Goal: Task Accomplishment & Management: Use online tool/utility

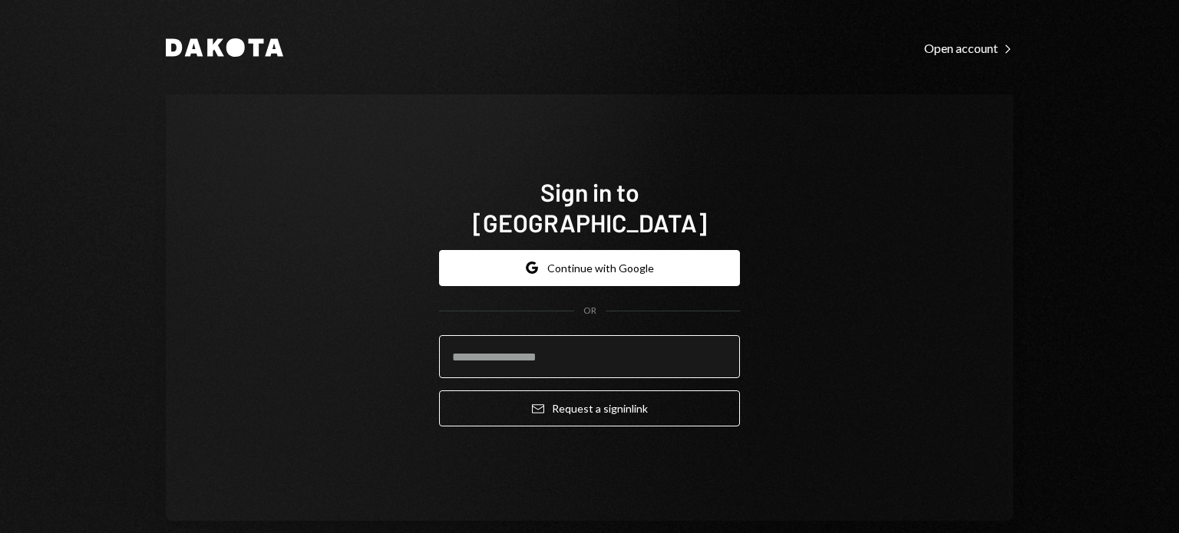
click at [533, 362] on input "email" at bounding box center [589, 356] width 301 height 43
type input "**********"
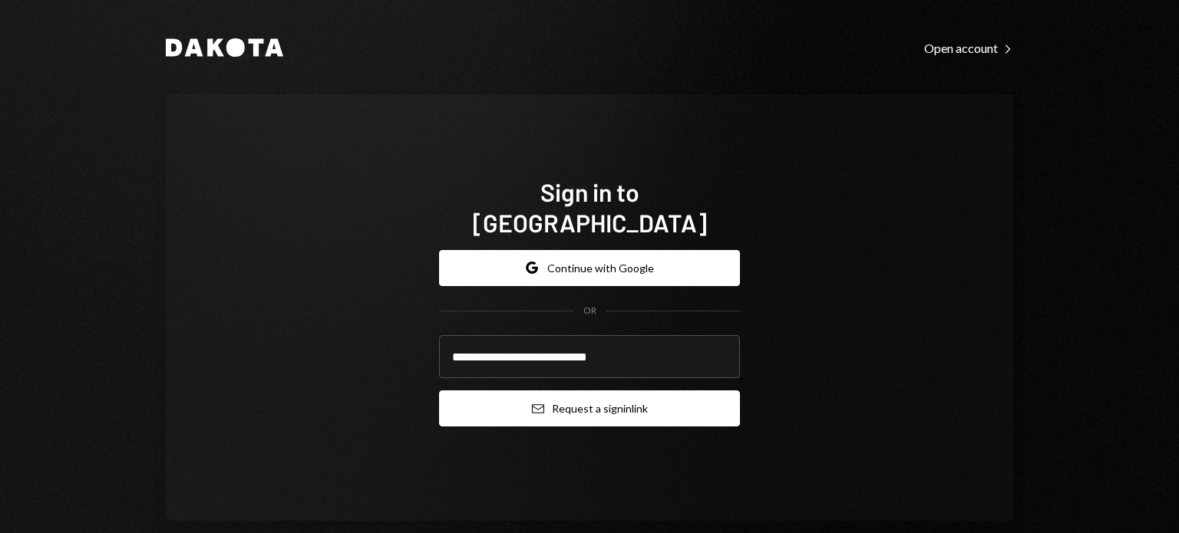
click at [539, 391] on button "Email Request a sign in link" at bounding box center [589, 409] width 301 height 36
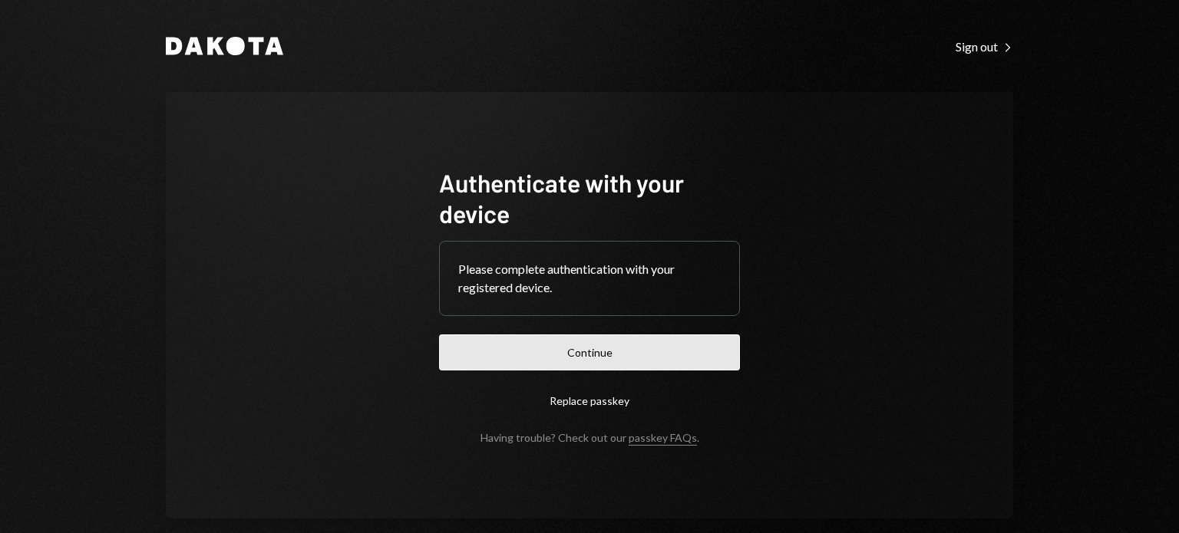
click at [603, 361] on button "Continue" at bounding box center [589, 353] width 301 height 36
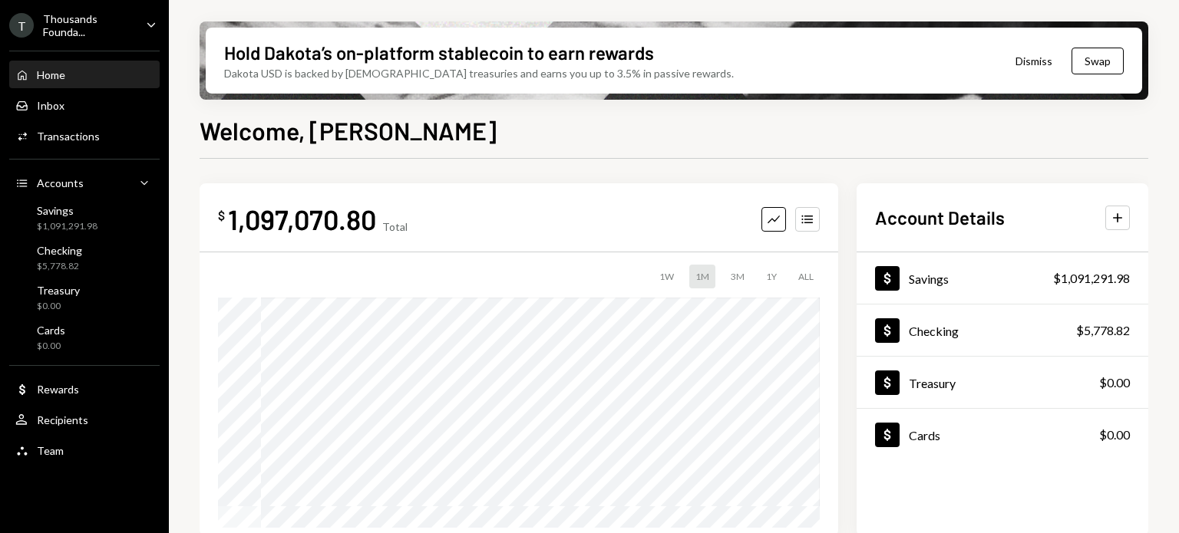
click at [140, 15] on div "T Thousands Founda... Caret Down" at bounding box center [84, 25] width 169 height 26
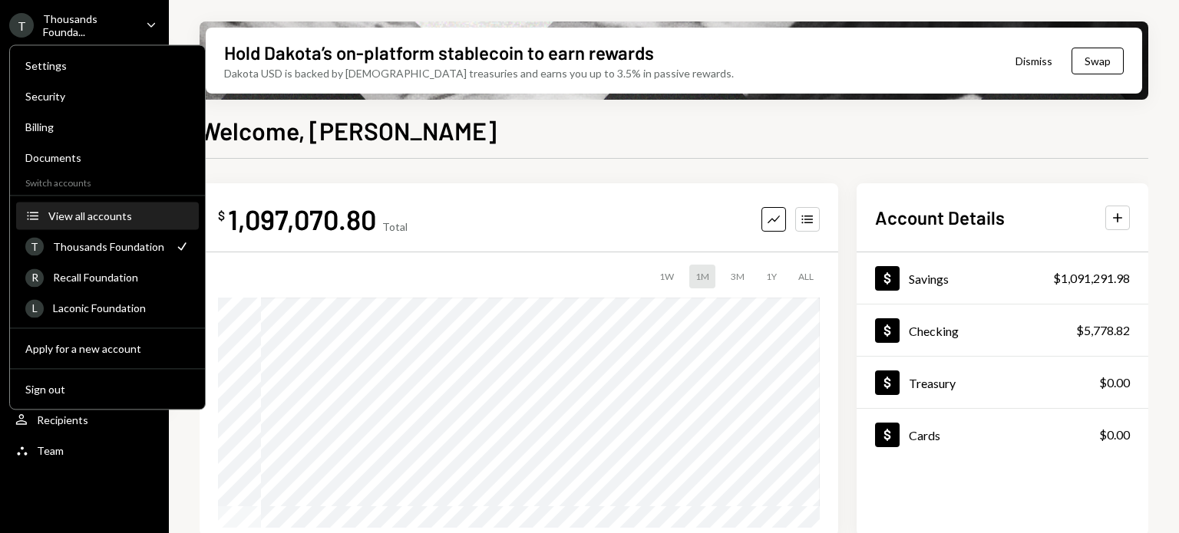
click at [81, 203] on button "Accounts View all accounts" at bounding box center [107, 217] width 183 height 28
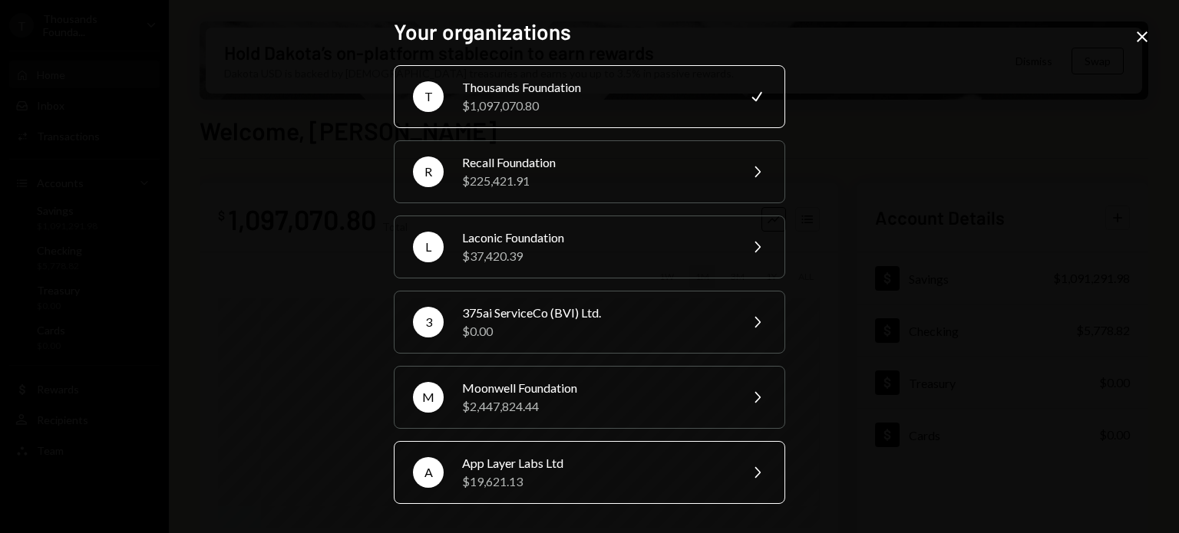
click at [497, 468] on div "App Layer Labs Ltd" at bounding box center [595, 463] width 267 height 18
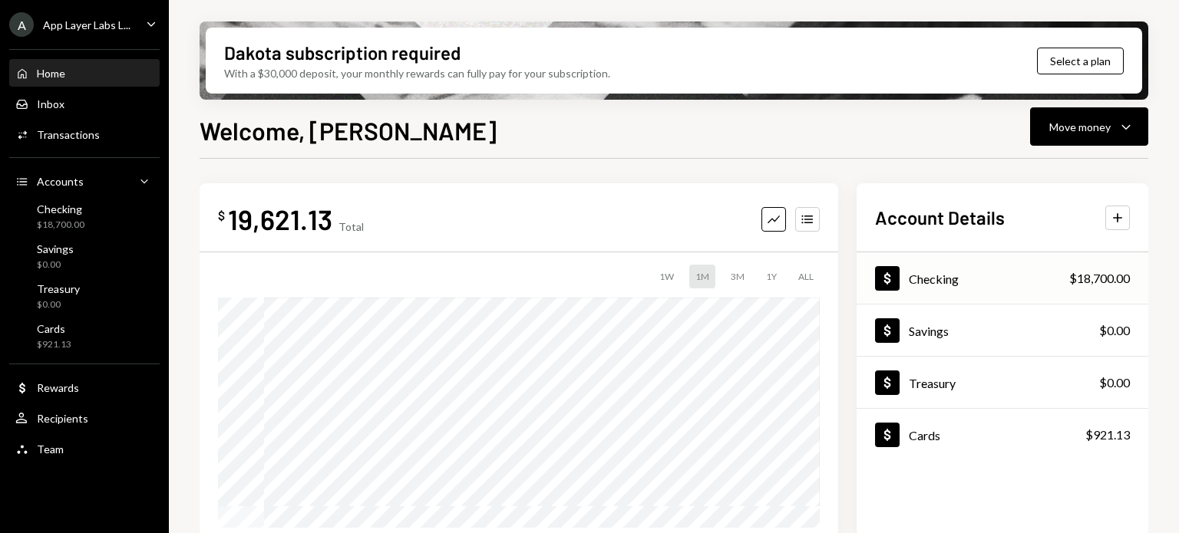
click at [949, 276] on div "Checking" at bounding box center [934, 279] width 50 height 15
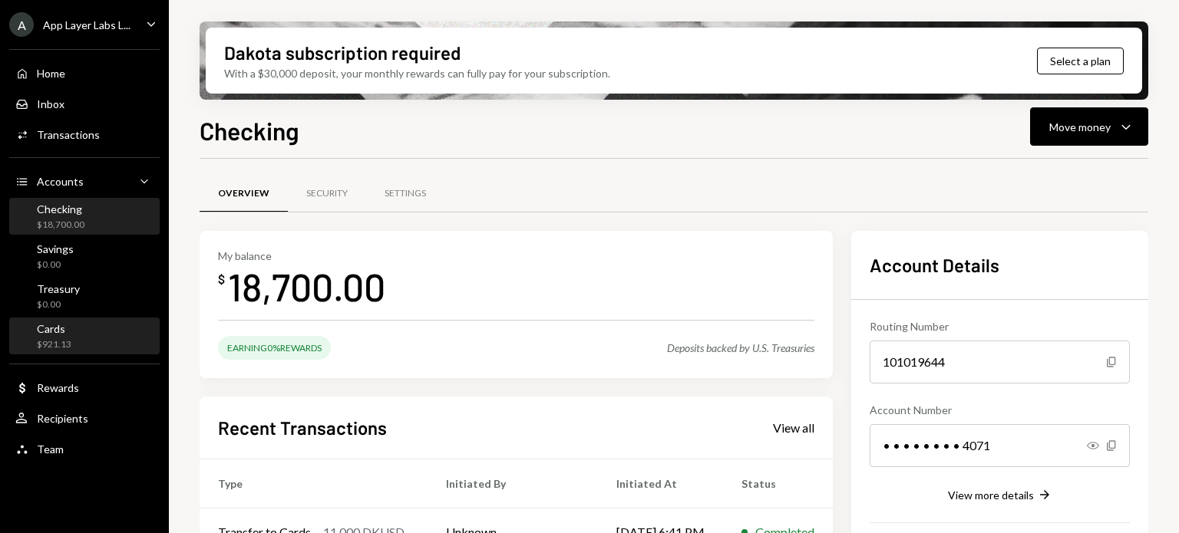
click at [40, 330] on div "Cards" at bounding box center [54, 328] width 35 height 13
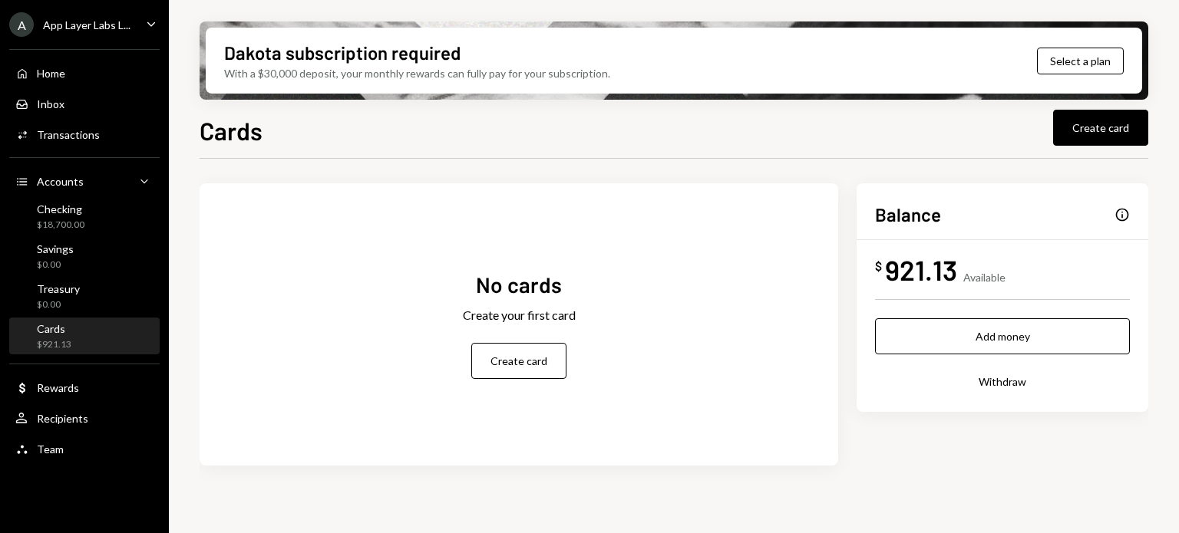
click at [1114, 216] on div "Info" at bounding box center [1121, 214] width 15 height 15
click at [83, 81] on div "Home Home" at bounding box center [84, 74] width 138 height 26
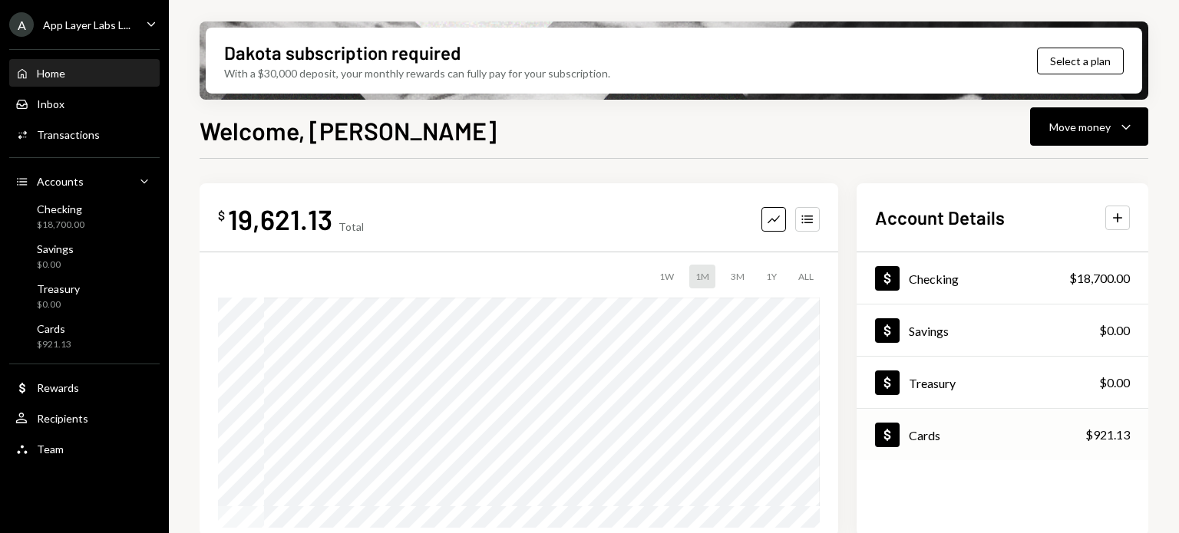
click at [1116, 431] on div "$921.13" at bounding box center [1107, 435] width 45 height 18
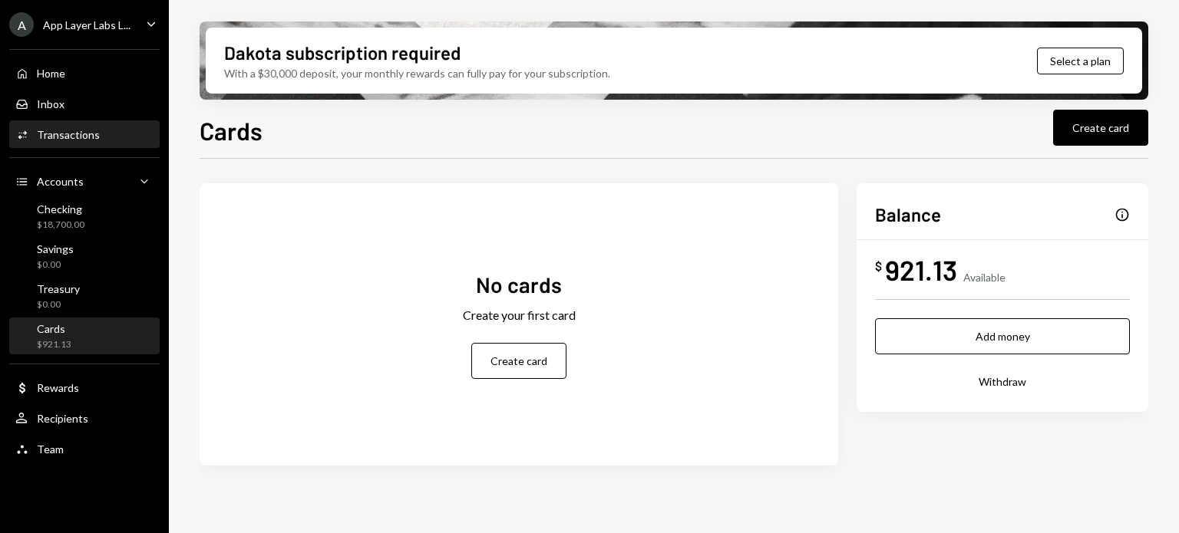
click at [88, 136] on div "Transactions" at bounding box center [68, 134] width 63 height 13
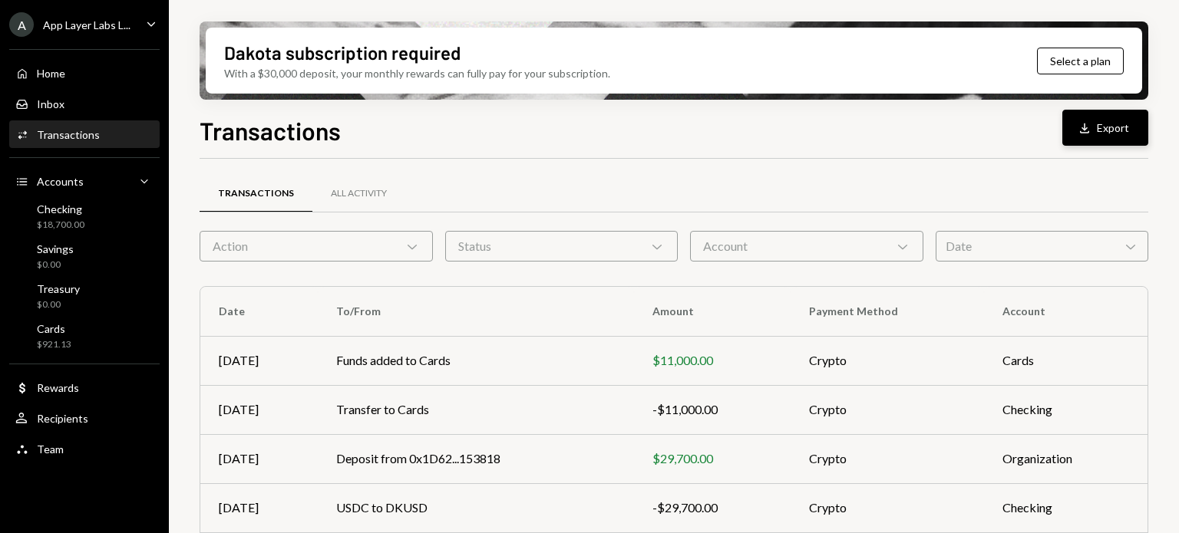
click at [1093, 130] on div "Download" at bounding box center [1087, 128] width 20 height 15
click at [977, 138] on div "Transactions Download Export" at bounding box center [674, 129] width 949 height 34
